Goal: Use online tool/utility: Utilize a website feature to perform a specific function

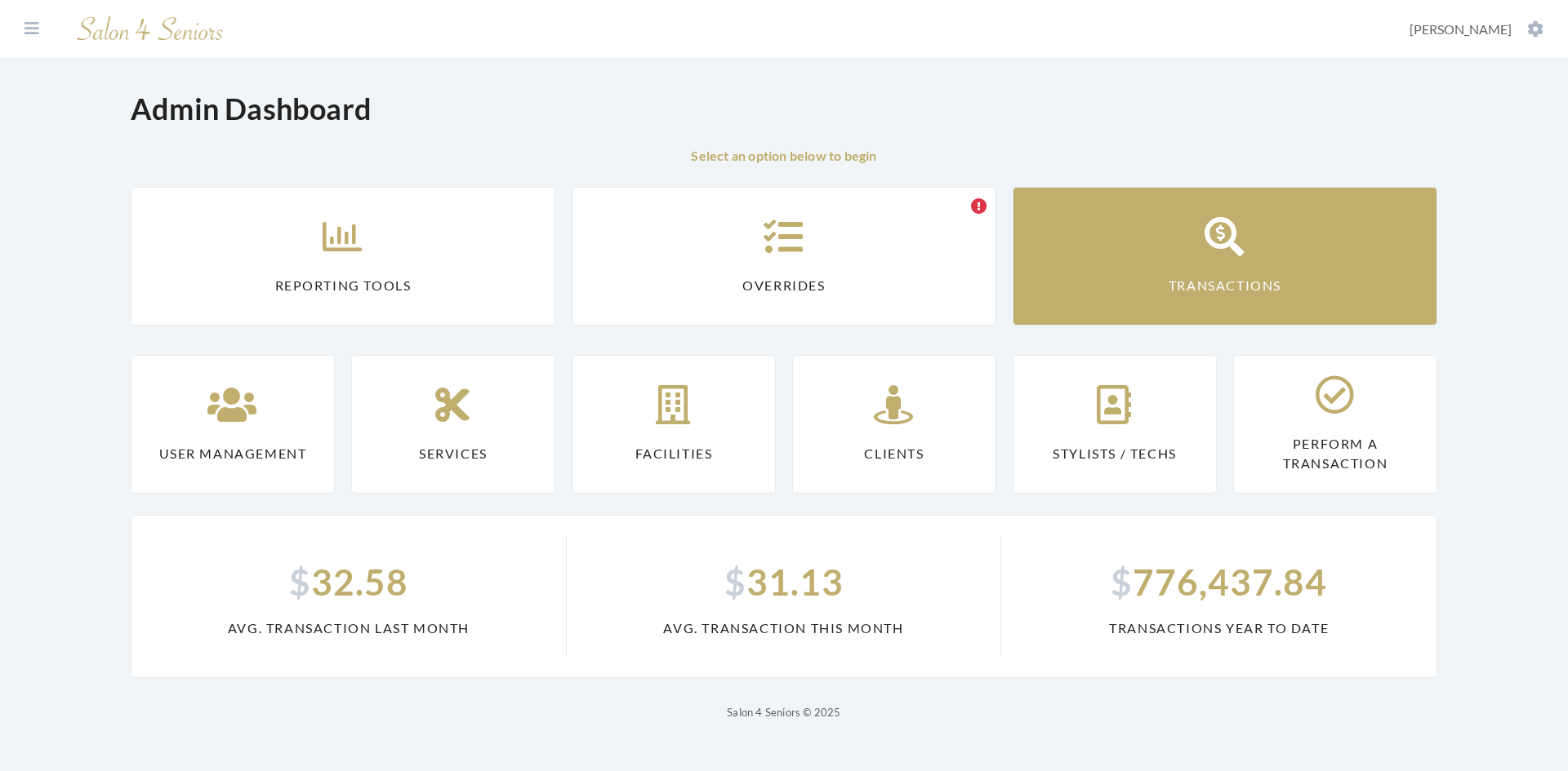
click at [1092, 289] on link "Transactions" at bounding box center [1224, 256] width 424 height 139
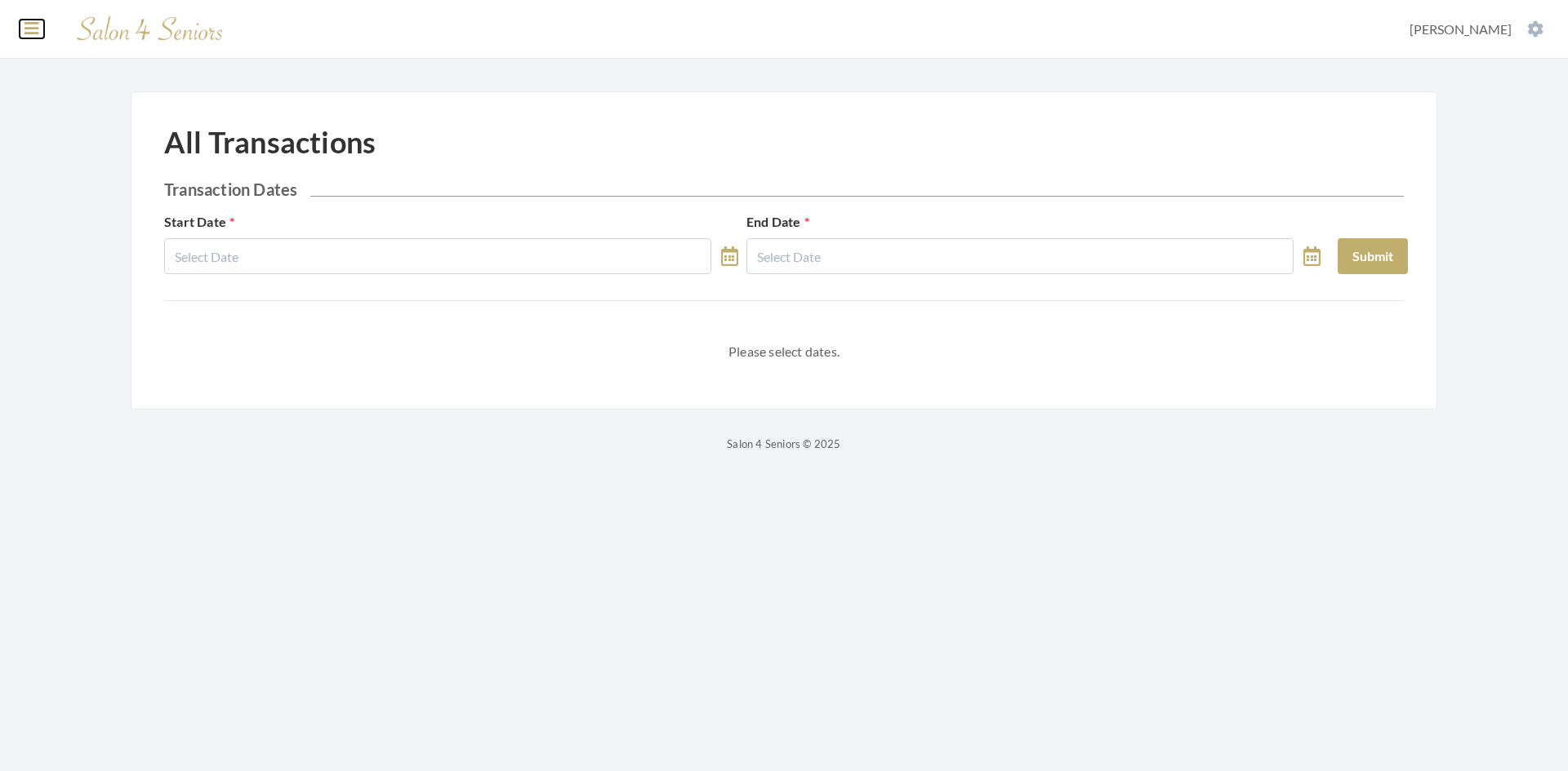
click at [31, 31] on icon at bounding box center [31, 28] width 15 height 17
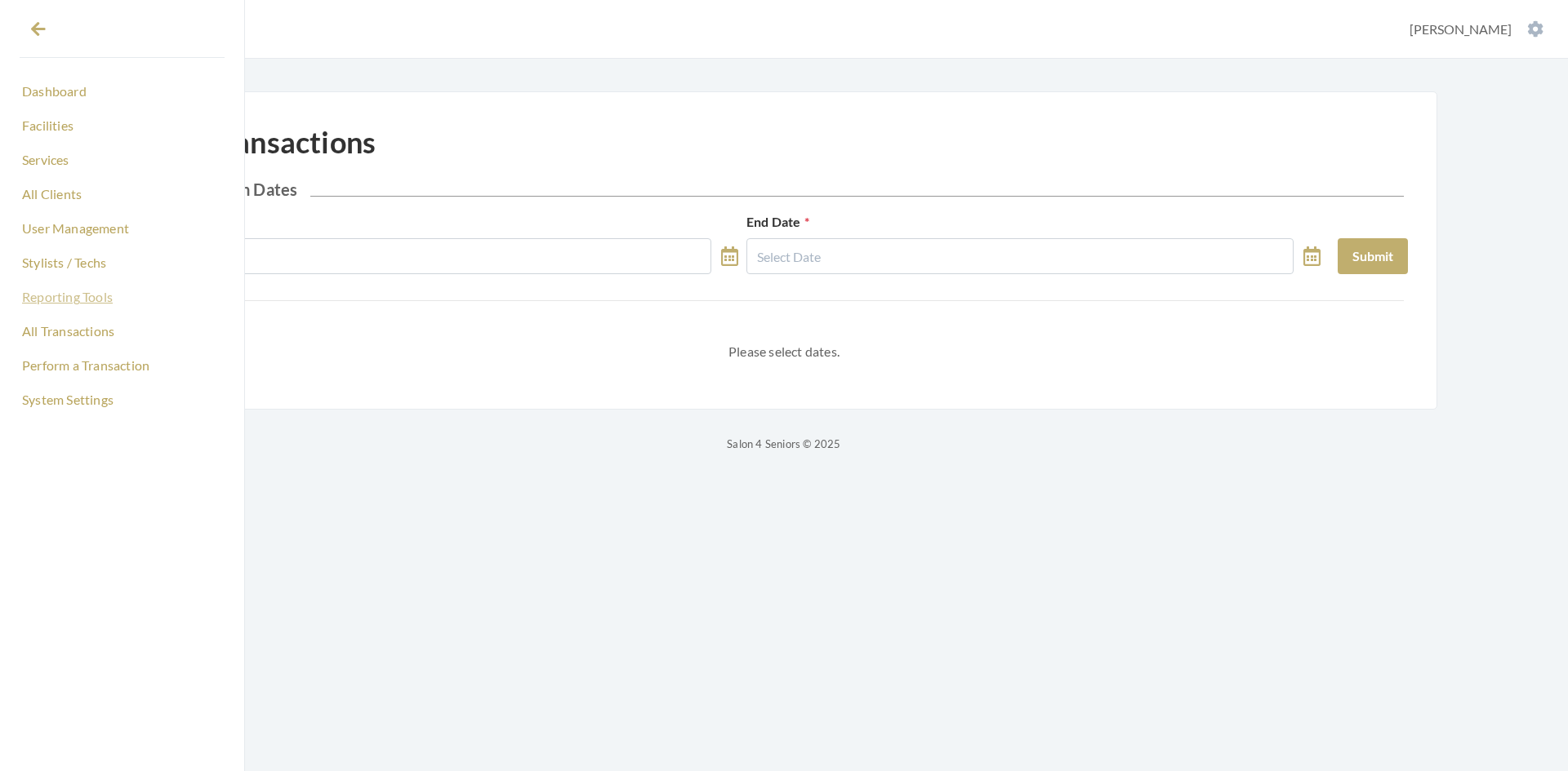
click at [87, 302] on link "Reporting Tools" at bounding box center [122, 297] width 205 height 28
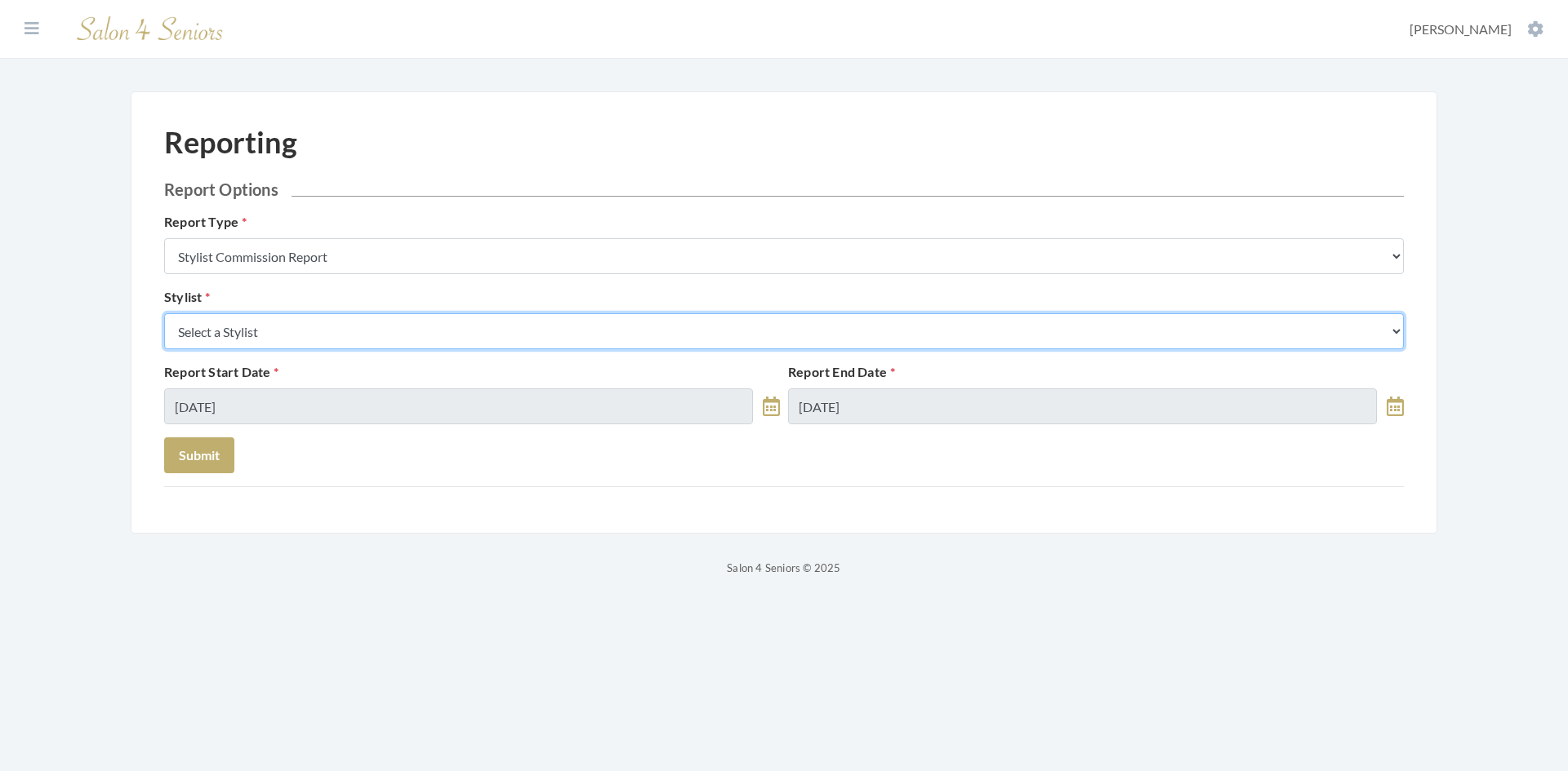
click at [271, 334] on select "Select a Stylist [PERSON_NAME] [PERSON_NAME] [PERSON_NAME] [PERSON_NAME] [PERSO…" at bounding box center [784, 331] width 1239 height 36
select select "166"
click at [164, 314] on select "Select a Stylist [PERSON_NAME] [PERSON_NAME] [PERSON_NAME] [PERSON_NAME] [PERSO…" at bounding box center [784, 331] width 1239 height 36
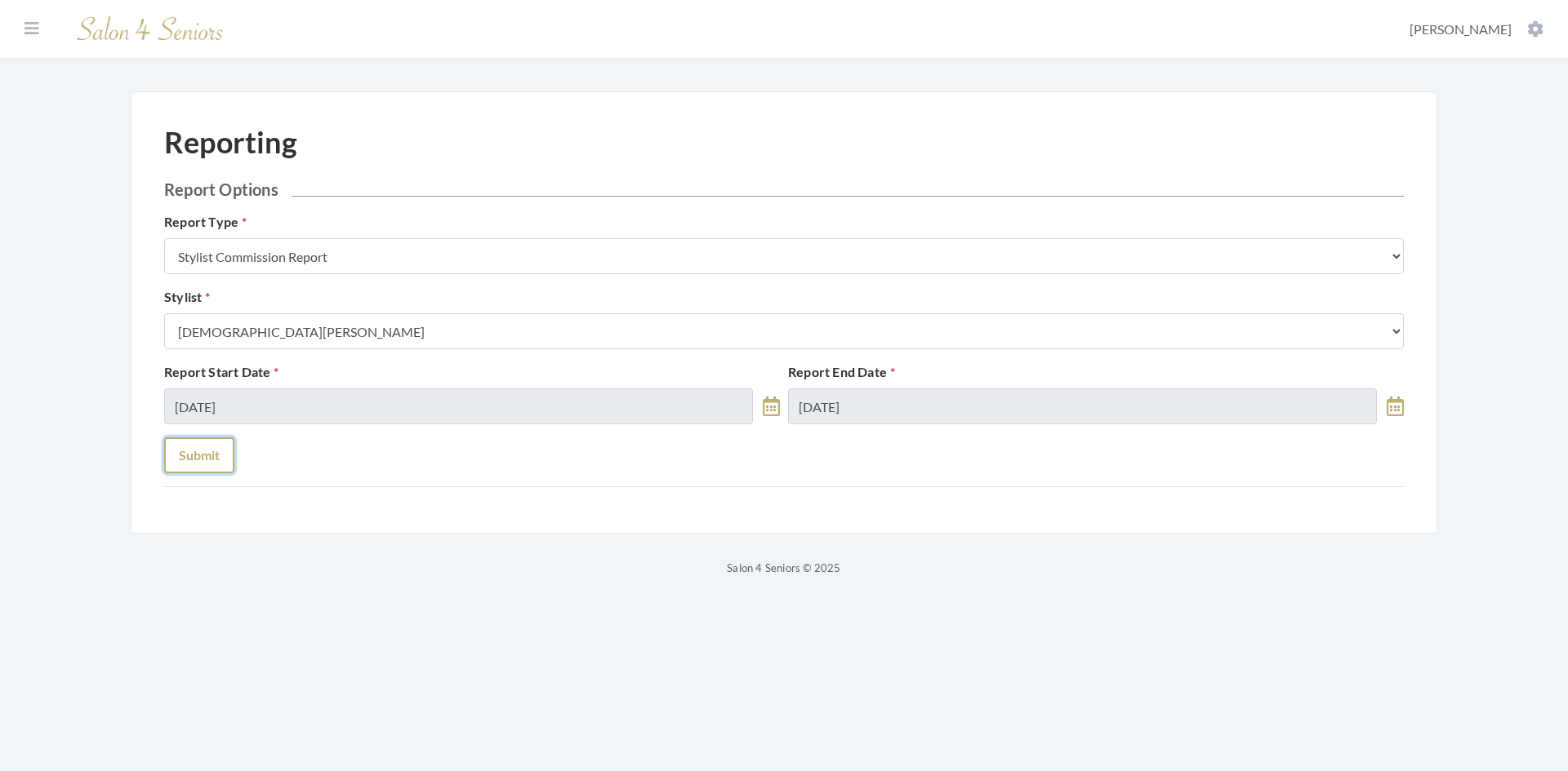
click at [211, 460] on button "Submit" at bounding box center [199, 455] width 70 height 36
